Goal: Information Seeking & Learning: Check status

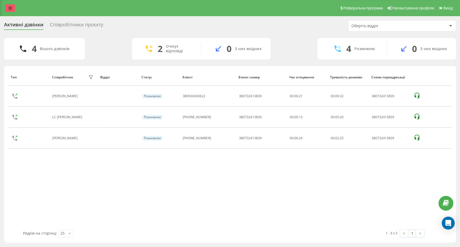
click at [5, 8] on link at bounding box center [10, 8] width 10 height 8
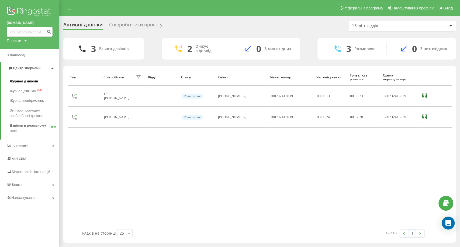
click at [32, 81] on span "Журнал дзвінків" at bounding box center [24, 81] width 29 height 5
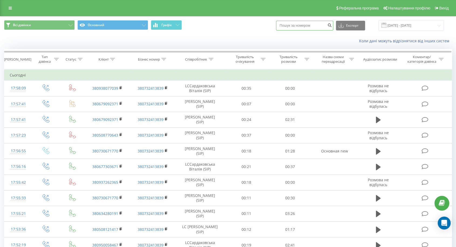
click at [304, 25] on input at bounding box center [304, 26] width 57 height 10
paste input "380663722070"
type input "380663722070"
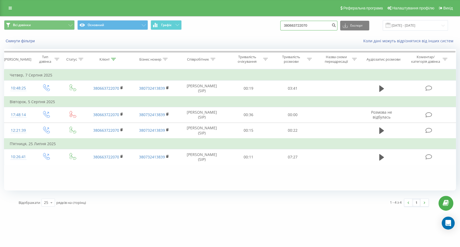
drag, startPoint x: 322, startPoint y: 24, endPoint x: 255, endPoint y: 21, distance: 67.2
click at [255, 21] on div "Всі дзвінки Основний Графік 380663722070 Експорт .csv .xls .xlsx 20.05.2025 - 2…" at bounding box center [230, 25] width 452 height 11
paste input "95583240"
type input "380955832400"
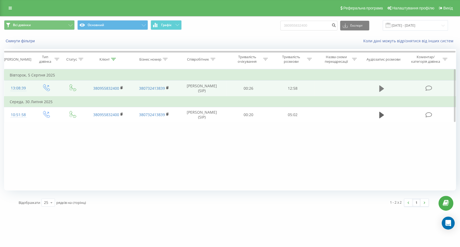
click at [380, 89] on icon at bounding box center [382, 89] width 5 height 6
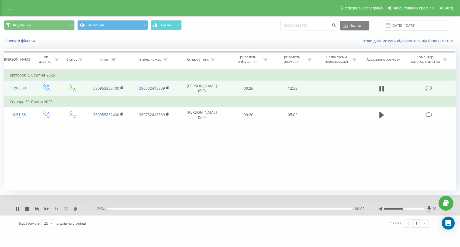
click at [145, 211] on div "- 12:54 00:02 00:02" at bounding box center [230, 208] width 272 height 5
click at [145, 208] on div "01:58" at bounding box center [229, 209] width 245 height 2
click at [127, 210] on div "- 12:57 00:00 00:00" at bounding box center [230, 208] width 272 height 5
click at [127, 209] on div "01:03" at bounding box center [229, 209] width 245 height 2
click at [294, 207] on div "- 11:49 01:07 01:07" at bounding box center [230, 208] width 272 height 5
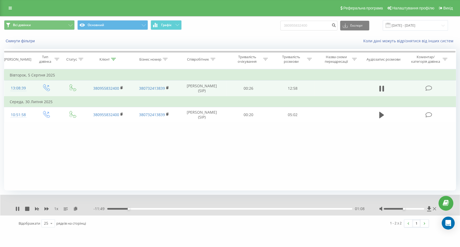
click at [295, 208] on div "01:08" at bounding box center [229, 209] width 245 height 2
click at [416, 208] on div at bounding box center [404, 209] width 40 height 2
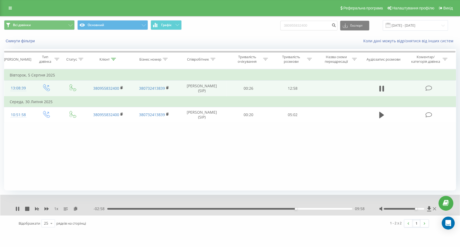
click at [303, 210] on div "- 02:58 09:58 09:58" at bounding box center [230, 208] width 272 height 5
click at [305, 209] on div "09:59" at bounding box center [229, 209] width 245 height 2
click at [312, 209] on div "10:27" at bounding box center [229, 209] width 245 height 2
click at [17, 210] on icon at bounding box center [17, 209] width 4 height 4
click at [16, 207] on icon at bounding box center [17, 209] width 4 height 4
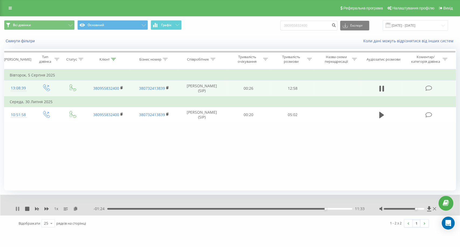
click at [18, 208] on icon at bounding box center [17, 209] width 4 height 4
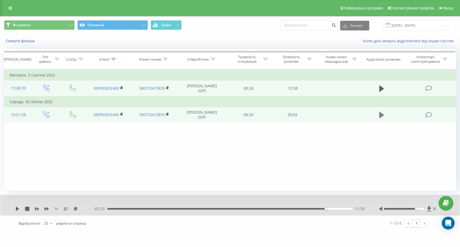
click at [380, 115] on icon at bounding box center [382, 115] width 5 height 6
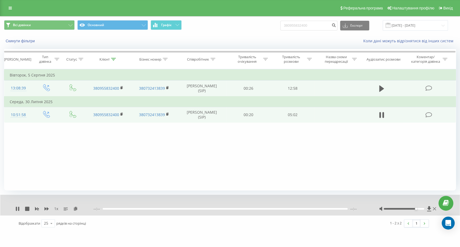
click at [317, 211] on div "--:-- --:--" at bounding box center [230, 208] width 272 height 5
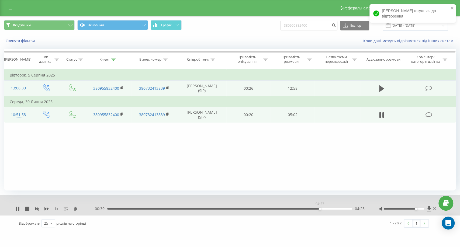
click at [320, 210] on div "04:23" at bounding box center [229, 209] width 245 height 2
click at [332, 209] on div "04:37" at bounding box center [229, 209] width 245 height 2
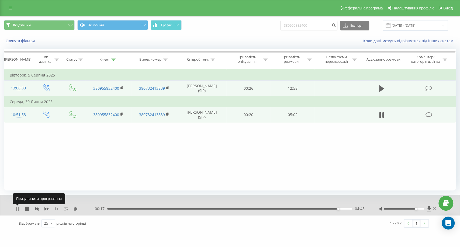
click at [18, 209] on icon at bounding box center [17, 209] width 4 height 4
click at [322, 28] on input "380955832400" at bounding box center [309, 26] width 57 height 10
paste input "678023101"
type input "380678023101"
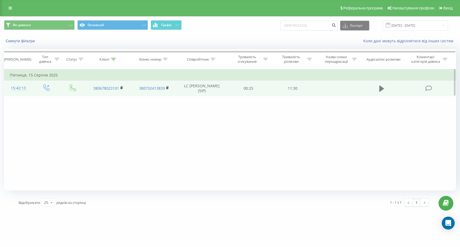
click at [382, 86] on icon at bounding box center [382, 89] width 5 height 8
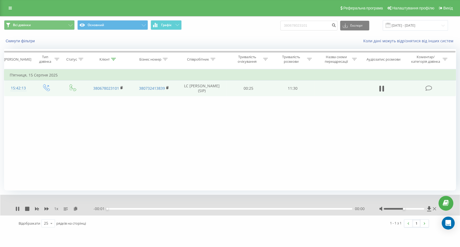
click at [280, 210] on div "- 00:01 00:00 00:00" at bounding box center [230, 208] width 272 height 5
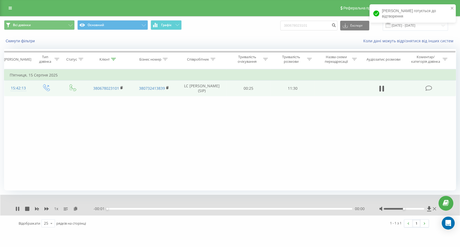
click at [279, 208] on div "00:00" at bounding box center [229, 209] width 245 height 2
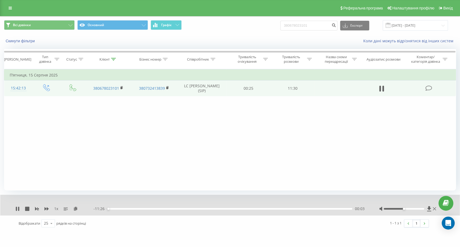
click at [270, 210] on div "- 11:26 00:03 00:03" at bounding box center [230, 208] width 272 height 5
click at [265, 209] on div "00:03" at bounding box center [229, 209] width 245 height 2
click at [252, 208] on div "00:00" at bounding box center [229, 209] width 245 height 2
click at [260, 211] on div "- 04:34 06:54 06:54" at bounding box center [230, 208] width 272 height 5
click at [262, 209] on div "07:15" at bounding box center [229, 209] width 245 height 2
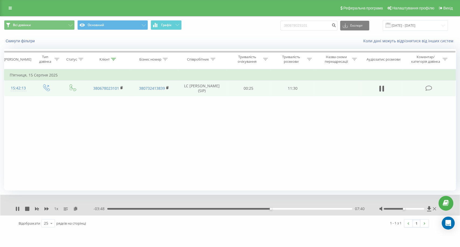
click at [281, 207] on div "- 03:48 07:40 07:40" at bounding box center [230, 208] width 272 height 5
click at [284, 209] on div "07:40" at bounding box center [229, 209] width 245 height 2
click at [299, 208] on div "- 03:12 08:17 08:17" at bounding box center [230, 208] width 272 height 5
click at [306, 208] on div "08:17" at bounding box center [229, 209] width 245 height 2
click at [315, 209] on div "09:44" at bounding box center [229, 209] width 245 height 2
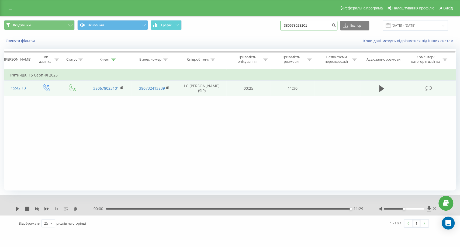
click at [320, 26] on input "380678023101" at bounding box center [309, 26] width 57 height 10
paste input "68420382"
type input "380668420382"
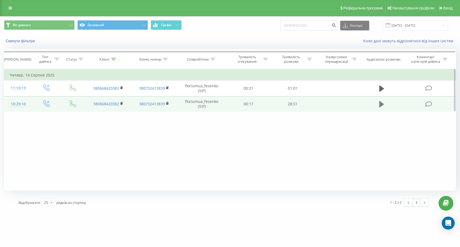
click at [381, 104] on icon at bounding box center [382, 104] width 5 height 6
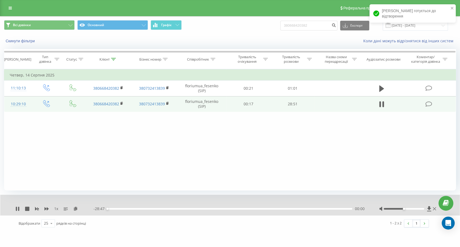
click at [304, 212] on div "1 x - 28:47 00:00 00:00" at bounding box center [230, 205] width 460 height 21
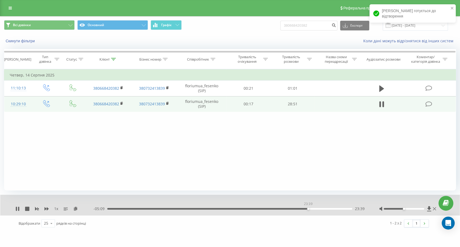
click at [308, 209] on div "23:39" at bounding box center [229, 209] width 245 height 2
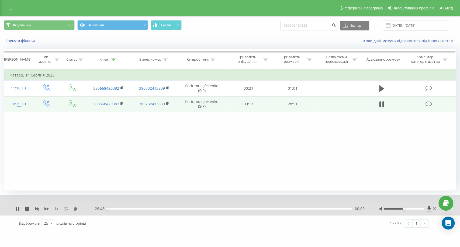
click at [416, 210] on div at bounding box center [409, 208] width 58 height 5
click at [415, 209] on div at bounding box center [404, 209] width 40 height 2
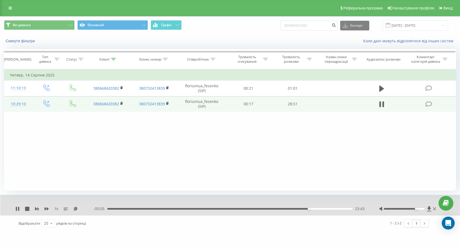
click at [318, 210] on div "- 05:05 23:43 23:43" at bounding box center [230, 208] width 272 height 5
click at [319, 210] on div "24:53" at bounding box center [229, 209] width 245 height 2
click at [335, 231] on div "florium.ua 380668420382 Проекти florium.ua Дашборд Центр звернень Журнал дзвінк…" at bounding box center [230, 123] width 460 height 247
click at [15, 208] on icon at bounding box center [17, 209] width 4 height 4
click at [330, 26] on input "380668420382" at bounding box center [309, 26] width 57 height 10
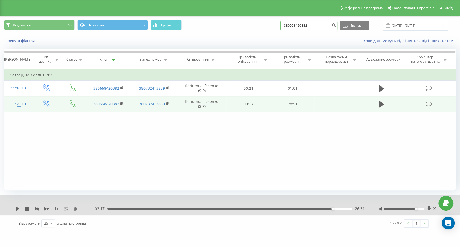
click at [330, 26] on input "380668420382" at bounding box center [309, 26] width 57 height 10
paste input "72553464"
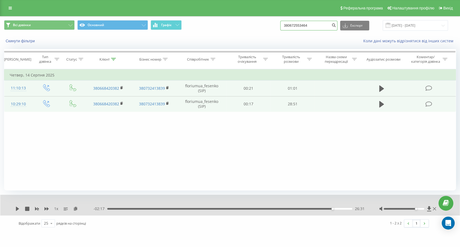
type input "380672553464"
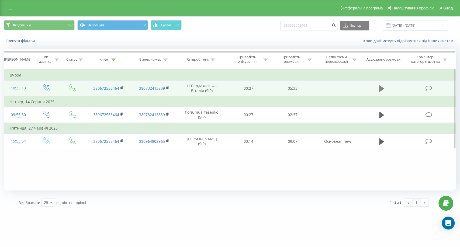
click at [383, 89] on icon at bounding box center [382, 89] width 5 height 8
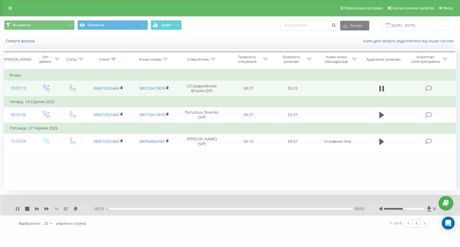
click at [18, 208] on icon at bounding box center [17, 209] width 4 height 4
click at [17, 208] on icon at bounding box center [17, 209] width 3 height 4
click at [17, 209] on icon at bounding box center [16, 209] width 1 height 4
click at [316, 26] on input "380672553464" at bounding box center [309, 26] width 57 height 10
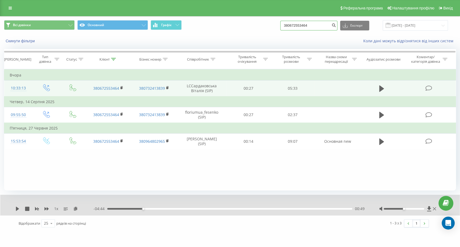
paste input "82441500"
type input "380682441500"
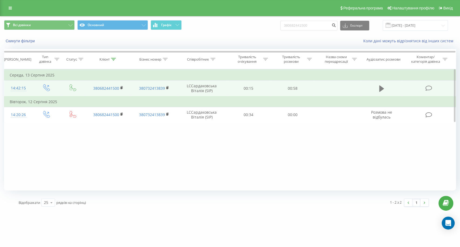
click at [383, 88] on icon at bounding box center [382, 89] width 5 height 6
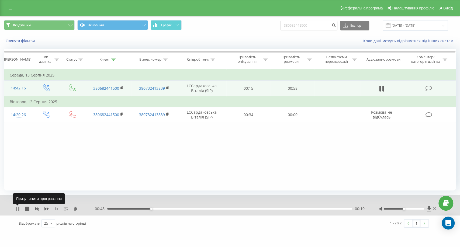
click at [18, 210] on icon at bounding box center [18, 209] width 1 height 4
click at [306, 25] on input "380682441500" at bounding box center [309, 26] width 57 height 10
paste input "993151395"
type input "380993151395"
